Goal: Find specific page/section: Find specific page/section

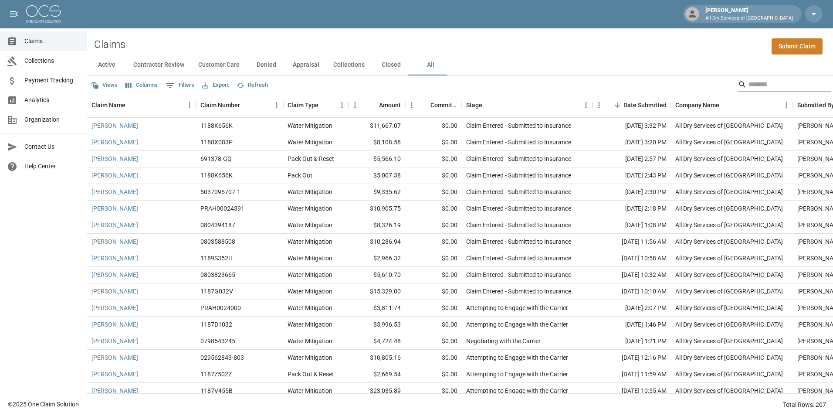
click at [792, 87] on input "Search" at bounding box center [784, 85] width 70 height 14
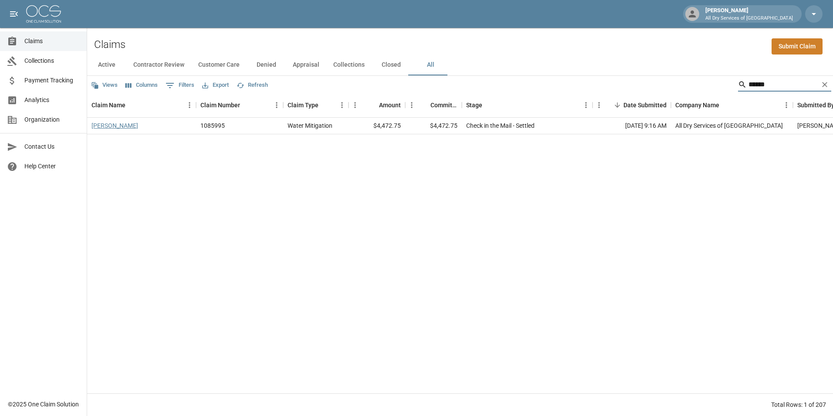
type input "******"
click at [113, 126] on link "[PERSON_NAME]" at bounding box center [115, 125] width 47 height 9
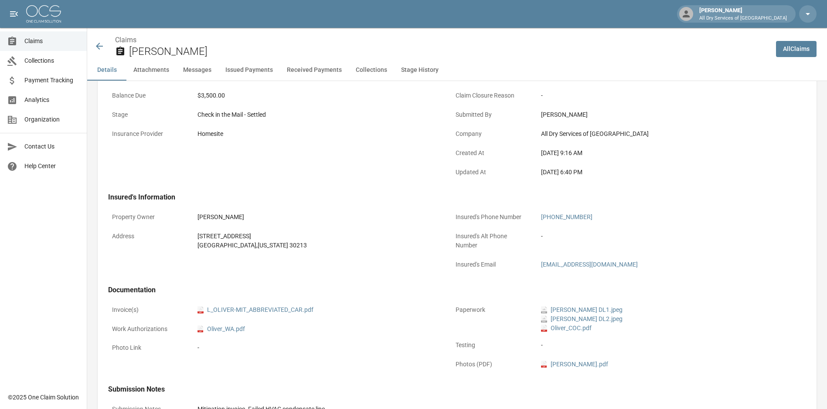
scroll to position [174, 0]
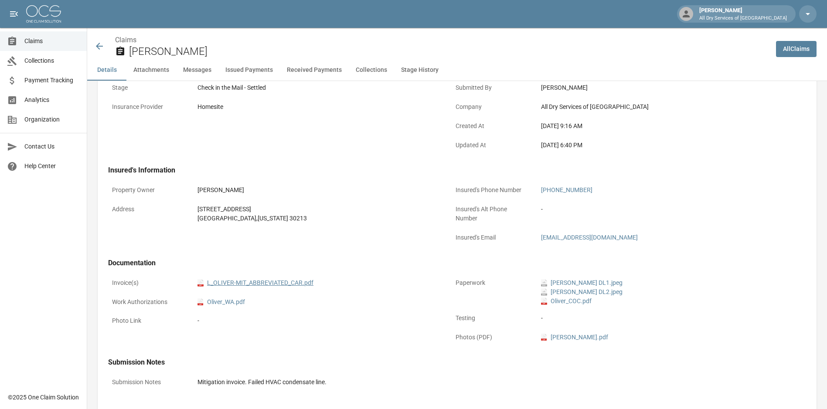
click at [289, 280] on link "pdf L_OLIVER-MIT_ABBREVIATED_CAR.pdf" at bounding box center [255, 283] width 116 height 9
click at [100, 48] on icon at bounding box center [99, 46] width 10 height 10
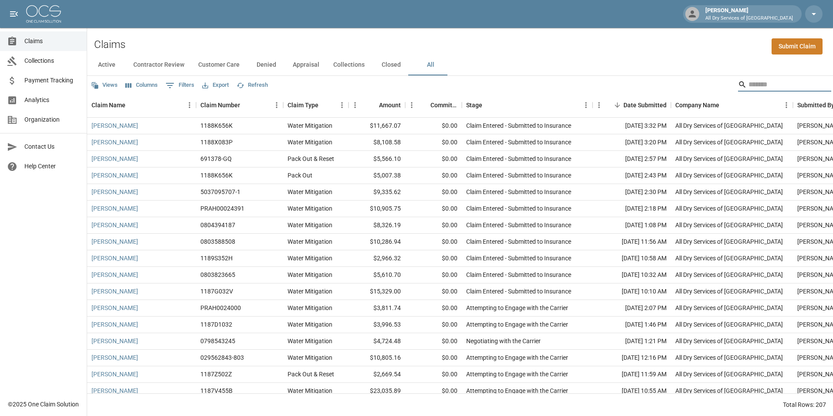
click at [749, 81] on input "Search" at bounding box center [784, 85] width 70 height 14
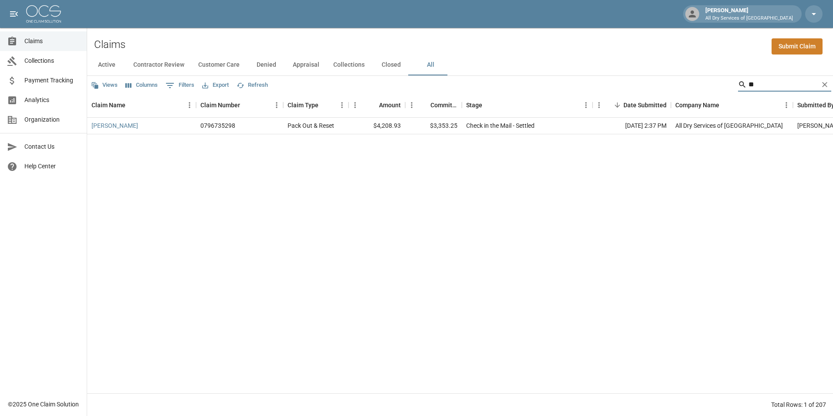
type input "*"
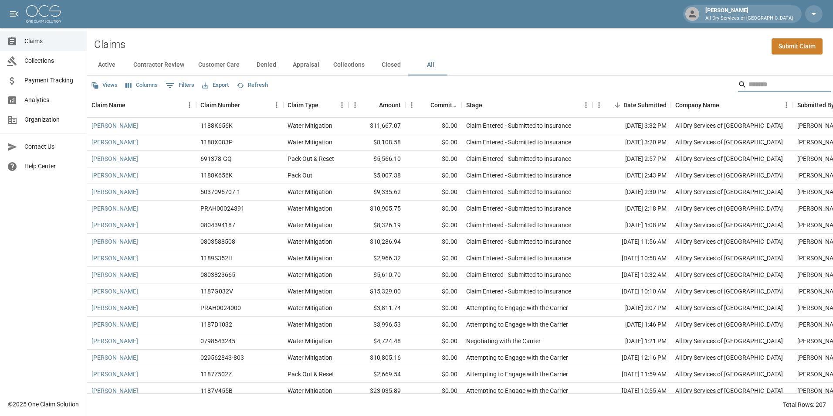
click at [760, 92] on div "Search" at bounding box center [784, 86] width 93 height 16
click at [762, 85] on input "Search" at bounding box center [784, 85] width 70 height 14
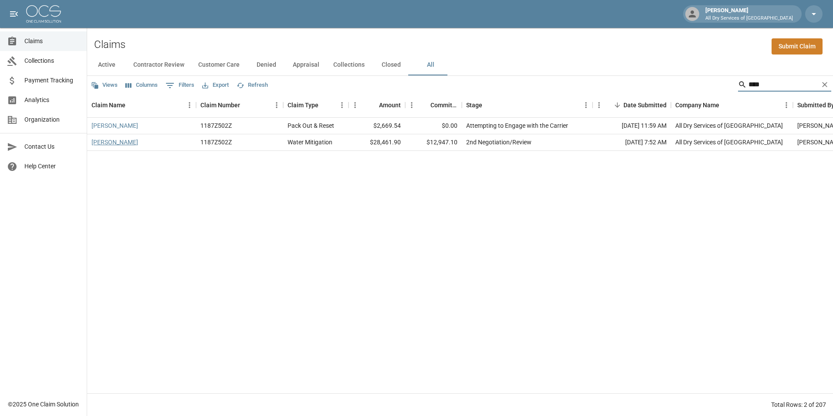
type input "****"
click at [118, 144] on link "[PERSON_NAME]" at bounding box center [115, 142] width 47 height 9
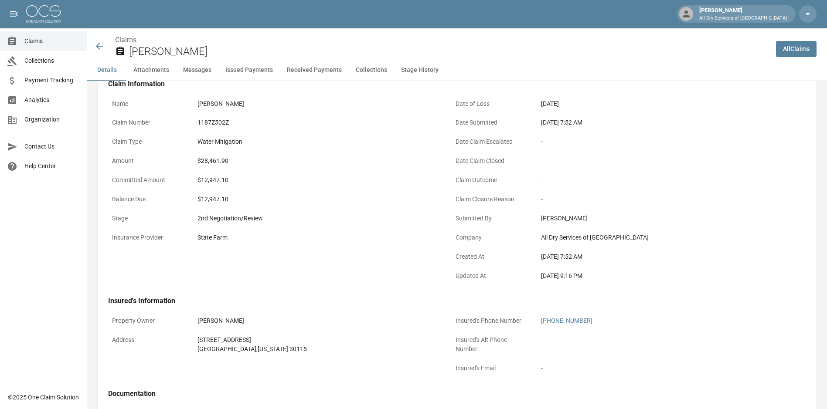
scroll to position [174, 0]
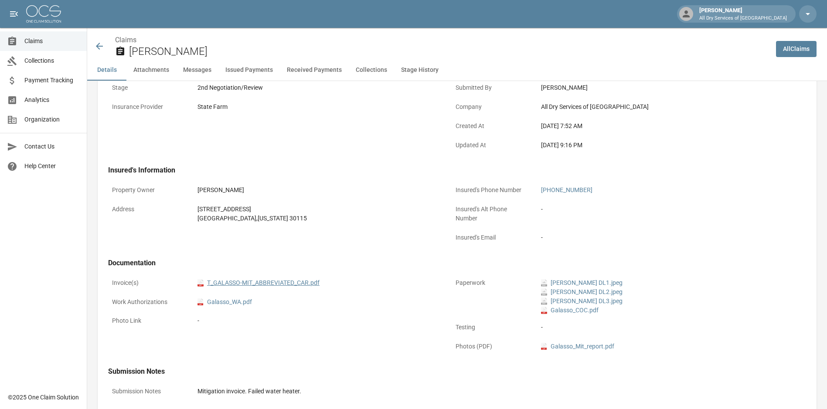
click at [288, 279] on link "pdf T_GALASSO-MIT_ABBREVIATED_CAR.pdf" at bounding box center [258, 283] width 122 height 9
click at [99, 44] on icon at bounding box center [99, 46] width 7 height 7
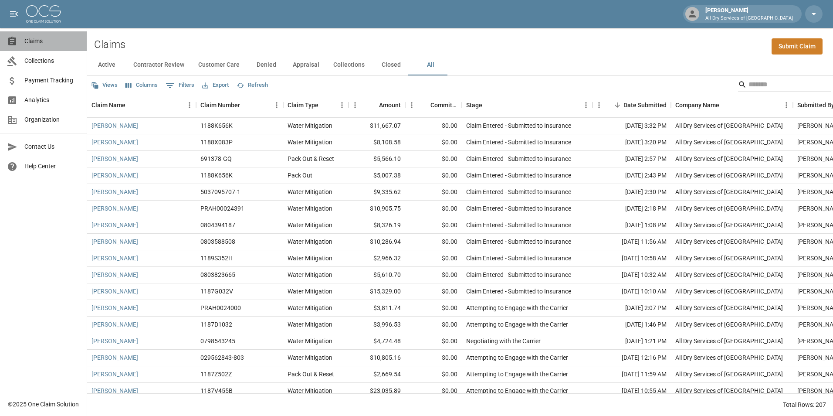
click at [46, 40] on span "Claims" at bounding box center [51, 41] width 55 height 9
